Goal: Task Accomplishment & Management: Manage account settings

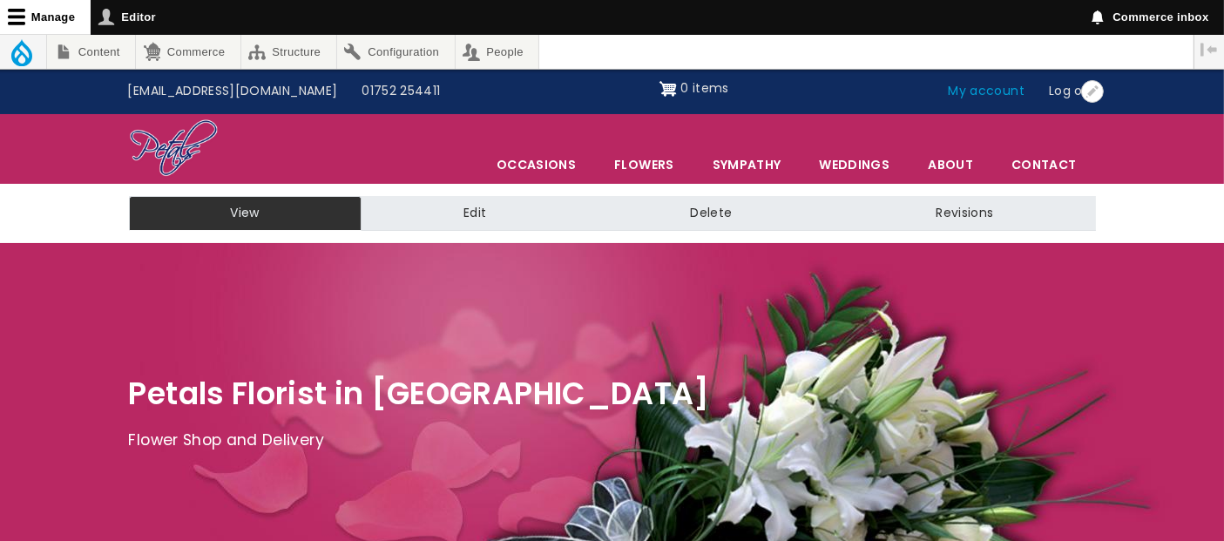
click at [968, 89] on link "My account" at bounding box center [987, 91] width 101 height 33
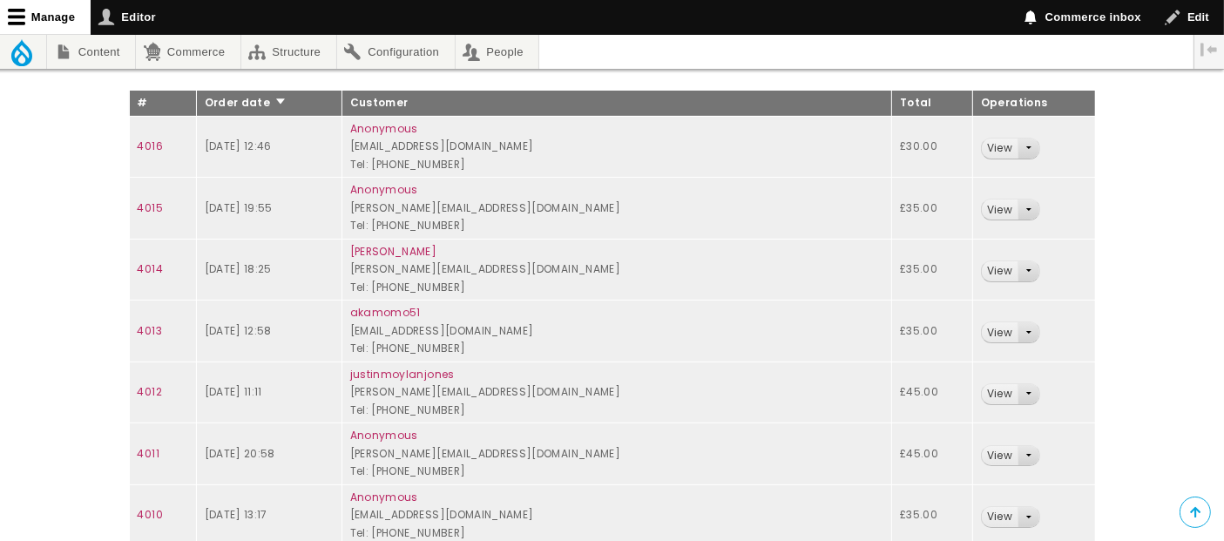
scroll to position [290, 0]
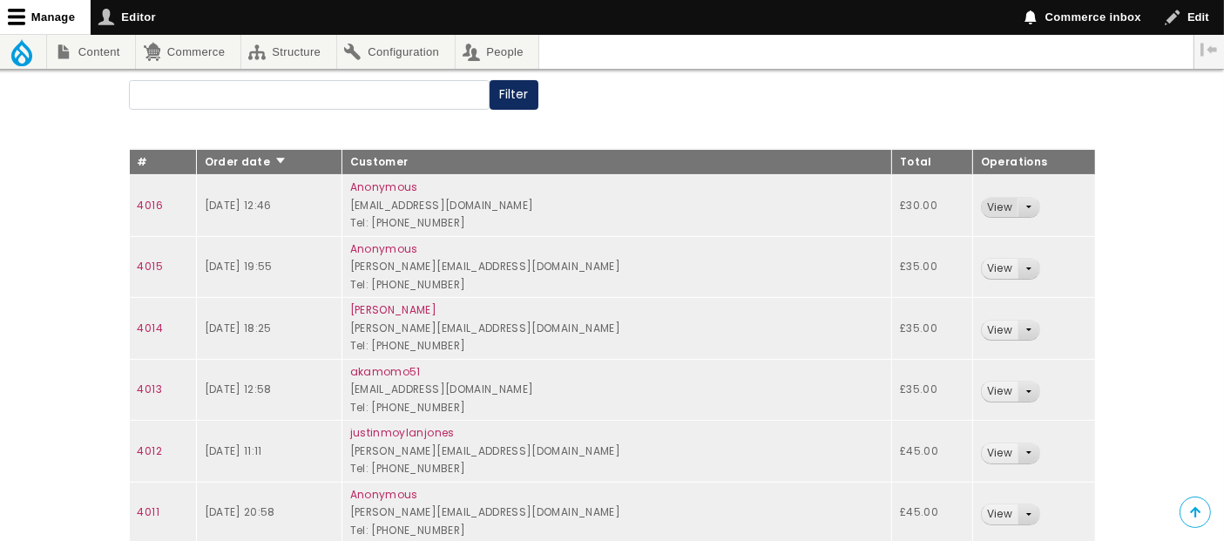
click at [987, 207] on link "View" at bounding box center [1000, 208] width 36 height 20
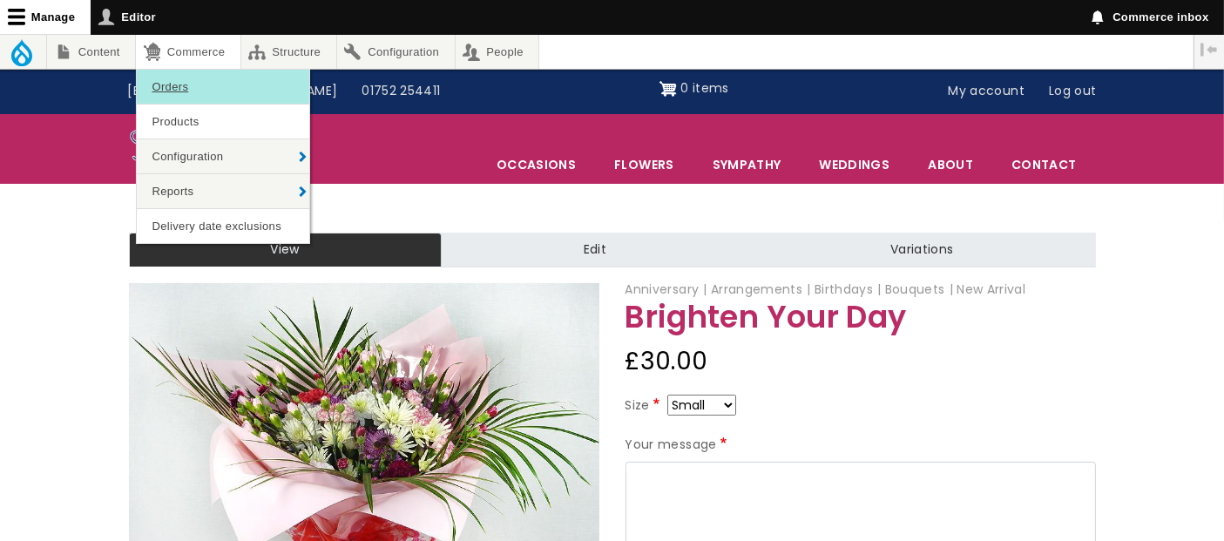
click at [186, 79] on link "Orders" at bounding box center [223, 87] width 173 height 34
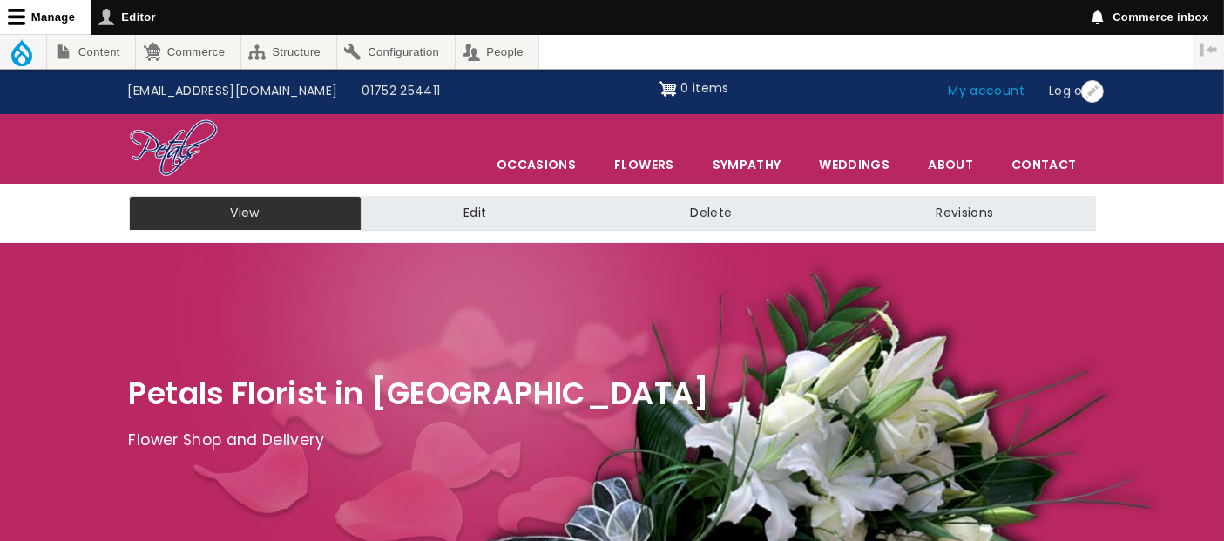
click at [1007, 91] on link "My account" at bounding box center [987, 91] width 101 height 33
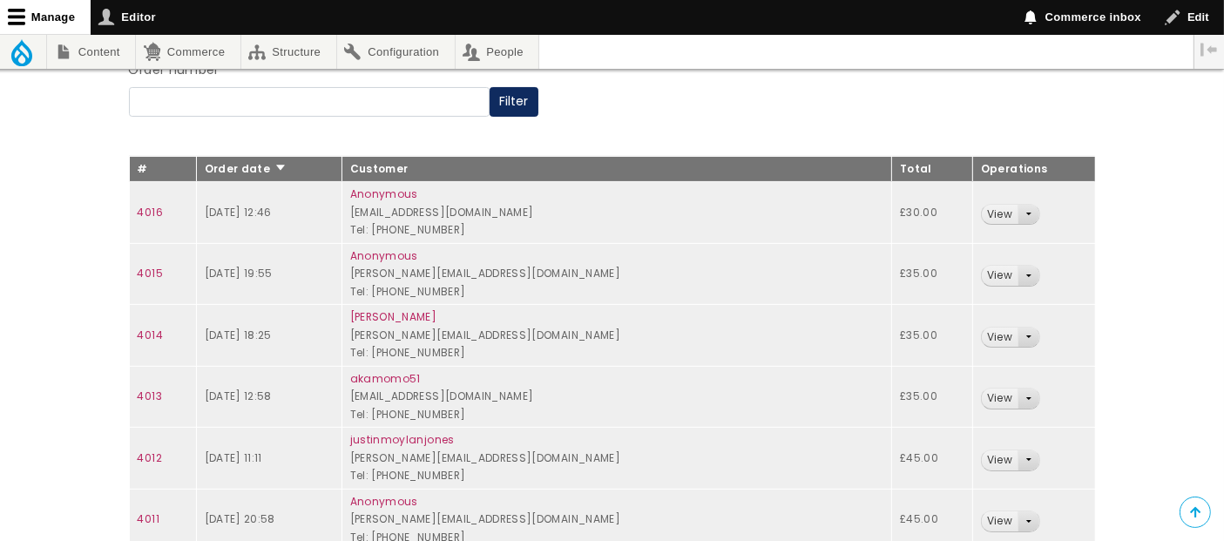
scroll to position [290, 0]
